Goal: Information Seeking & Learning: Learn about a topic

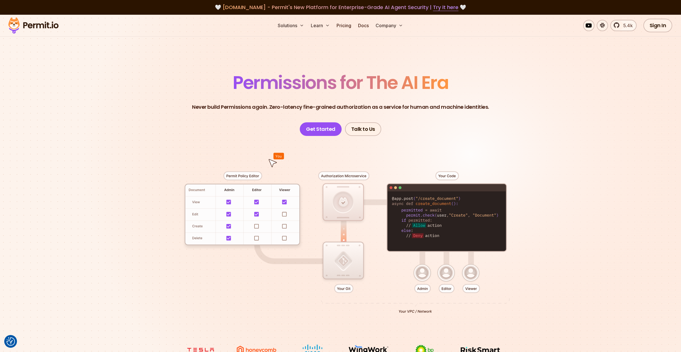
drag, startPoint x: 19, startPoint y: 94, endPoint x: 52, endPoint y: 93, distance: 33.4
click at [19, 94] on section "Permissions for The AI Era Never build Permissions again. Zero-latency fine-gra…" at bounding box center [340, 201] width 681 height 373
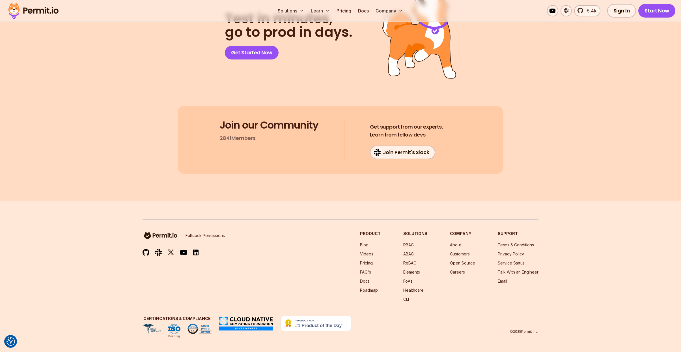
scroll to position [3565, 0]
click at [403, 251] on link "ABAC" at bounding box center [408, 253] width 10 height 5
click at [502, 269] on link "Talk With an Engineer" at bounding box center [518, 271] width 41 height 5
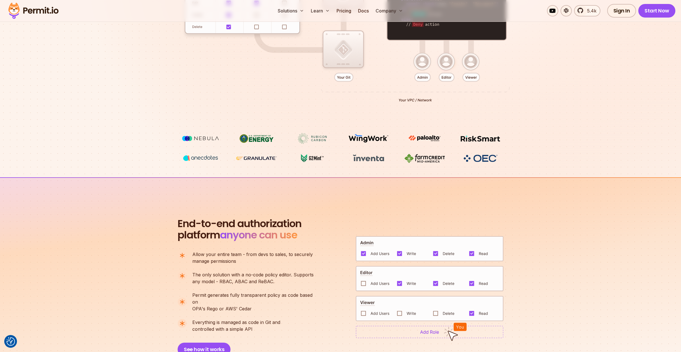
scroll to position [0, 0]
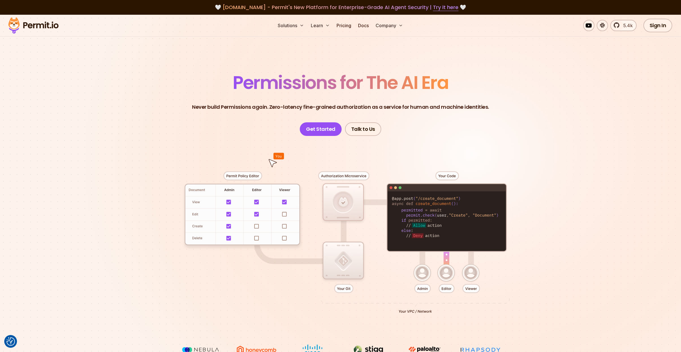
drag, startPoint x: 50, startPoint y: 142, endPoint x: 125, endPoint y: 138, distance: 75.7
click at [50, 142] on section "Permissions for The AI Era Never build Permissions again. Zero-latency fine-gra…" at bounding box center [340, 201] width 681 height 373
click at [28, 179] on section "Permissions for The AI Era Never build Permissions again. Zero-latency fine-gra…" at bounding box center [340, 201] width 681 height 373
click at [32, 59] on section "Permissions for The AI Era Never build Permissions again. Zero-latency fine-gra…" at bounding box center [340, 201] width 681 height 373
drag, startPoint x: 18, startPoint y: 74, endPoint x: 112, endPoint y: 28, distance: 104.8
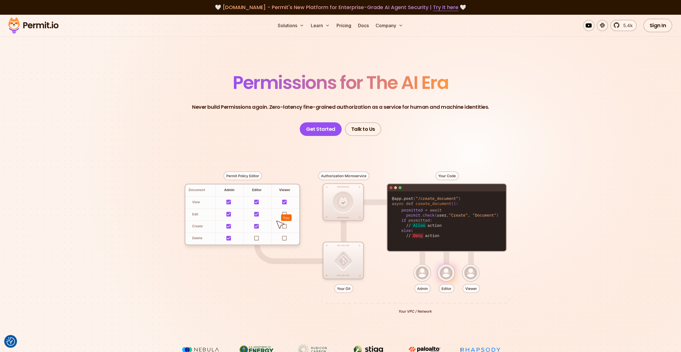
click at [18, 74] on section "Permissions for The AI Era Never build Permissions again. Zero-latency fine-gra…" at bounding box center [340, 201] width 681 height 373
